Goal: Check status

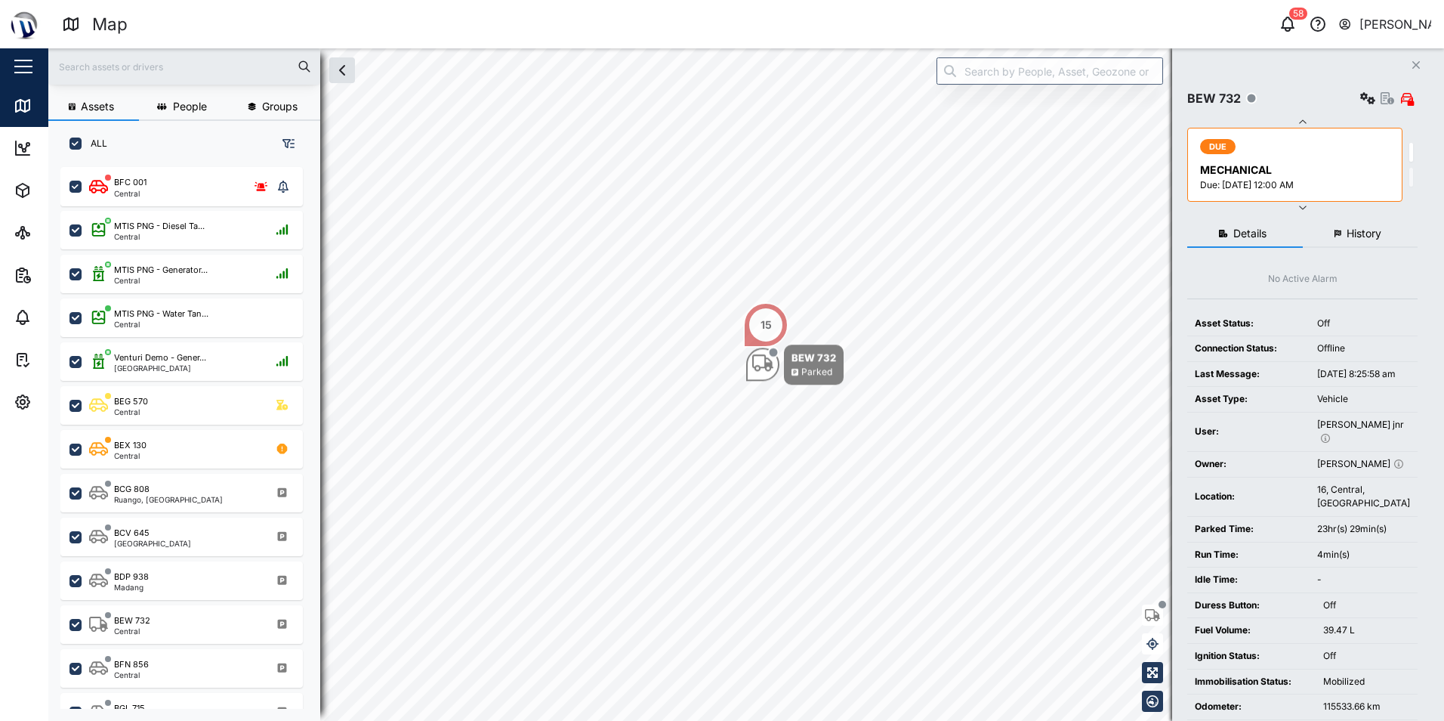
scroll to position [536, 236]
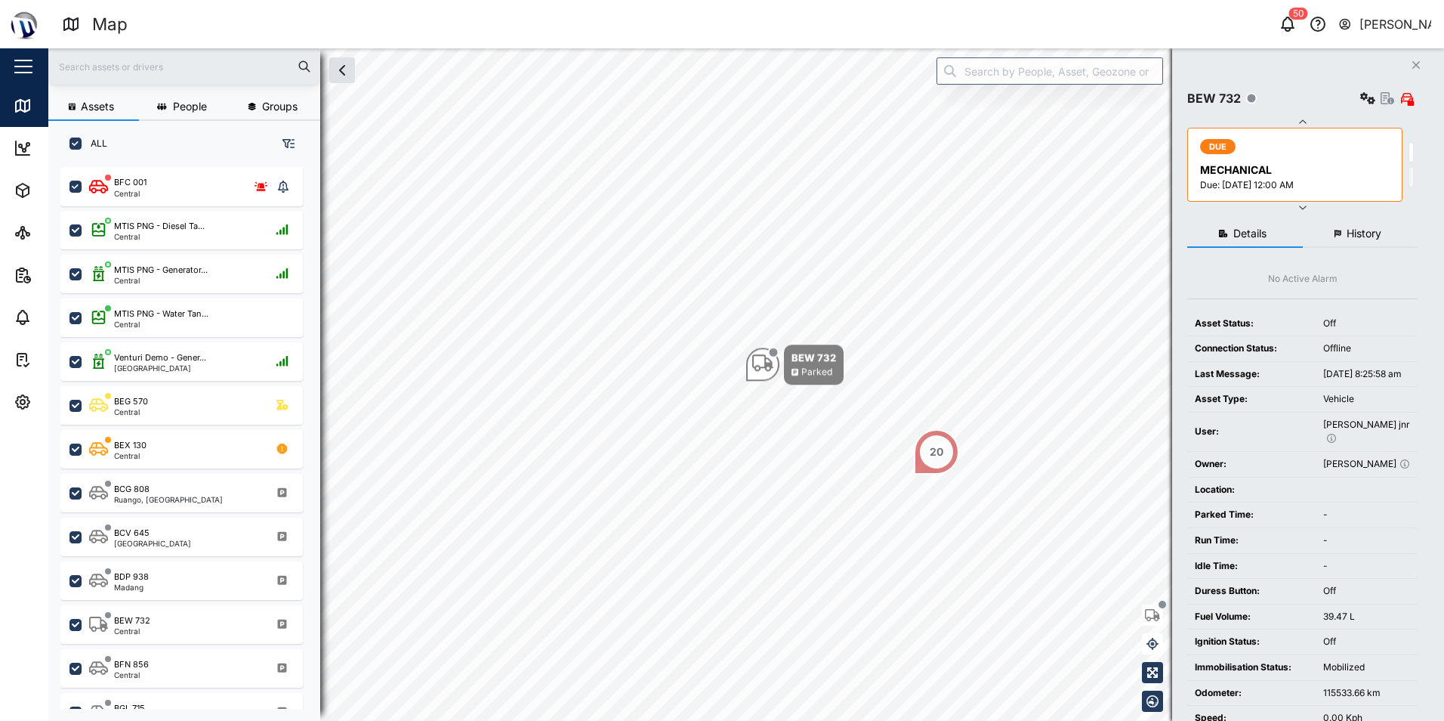
scroll to position [536, 236]
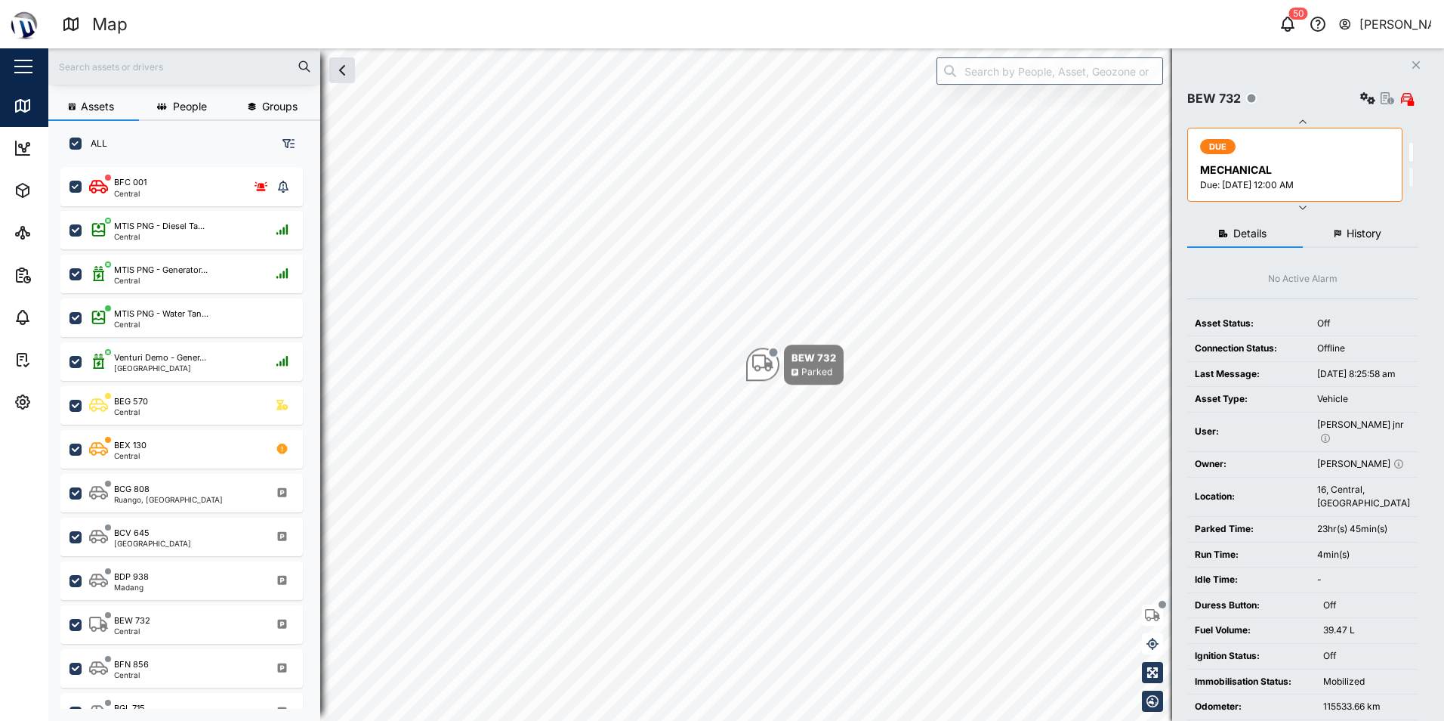
click at [1308, 193] on div "DUE MECHANICAL Due: 14 Aug 2025 12:00 AM" at bounding box center [1294, 165] width 215 height 74
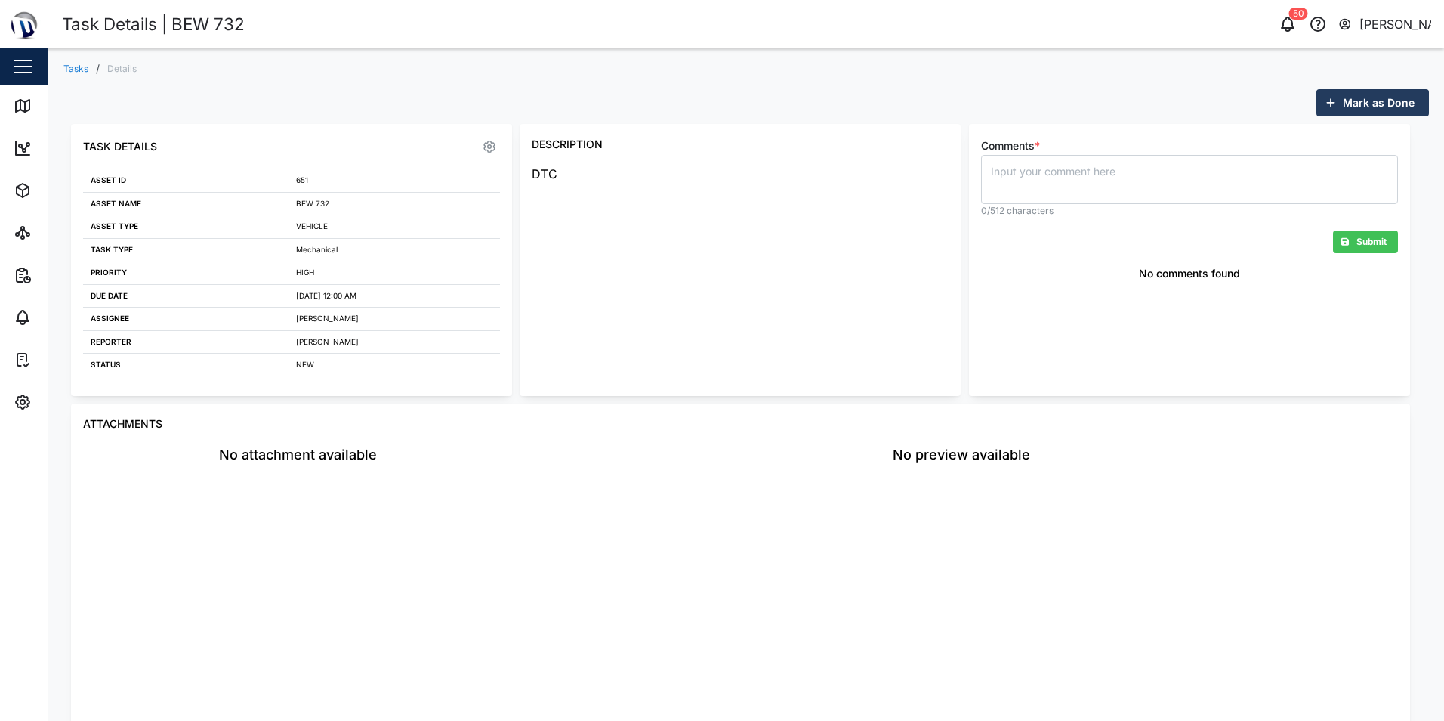
click at [76, 66] on link "Tasks" at bounding box center [75, 68] width 25 height 9
